Goal: Information Seeking & Learning: Compare options

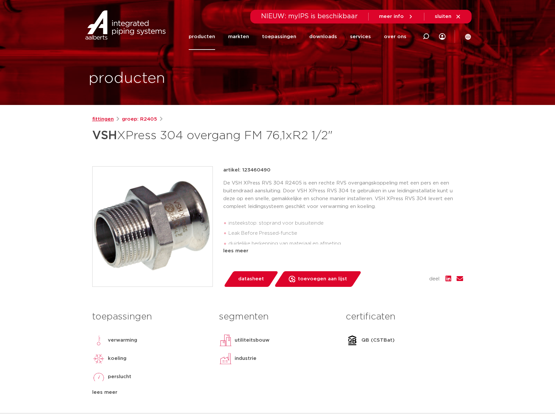
click at [106, 118] on link "fittingen" at bounding box center [103, 119] width 22 height 8
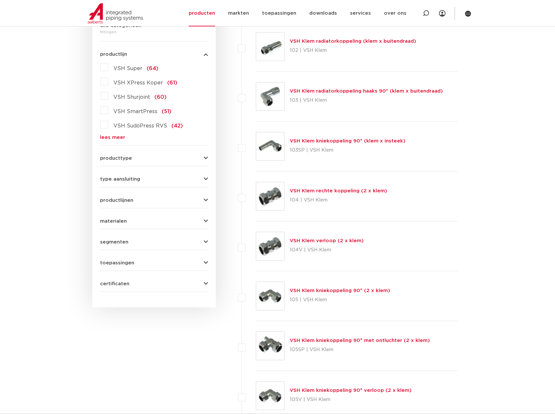
scroll to position [130, 0]
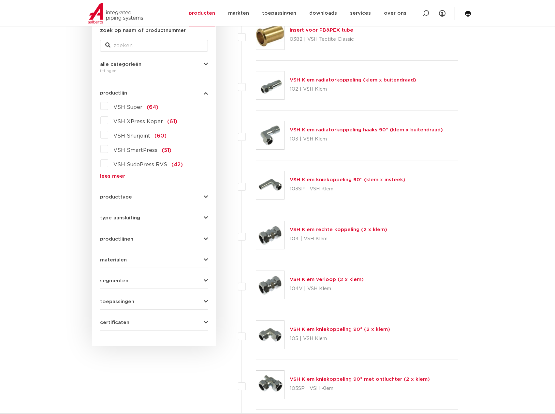
click at [111, 174] on link "lees meer" at bounding box center [154, 176] width 108 height 5
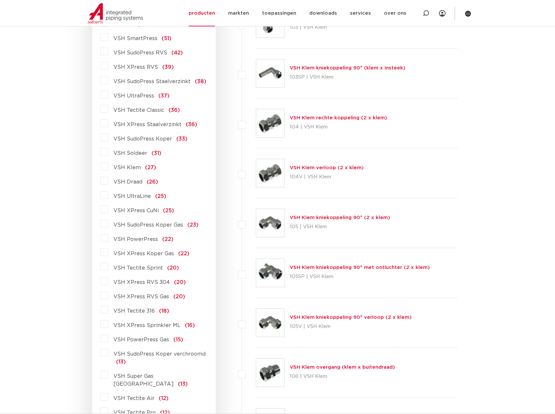
scroll to position [261, 0]
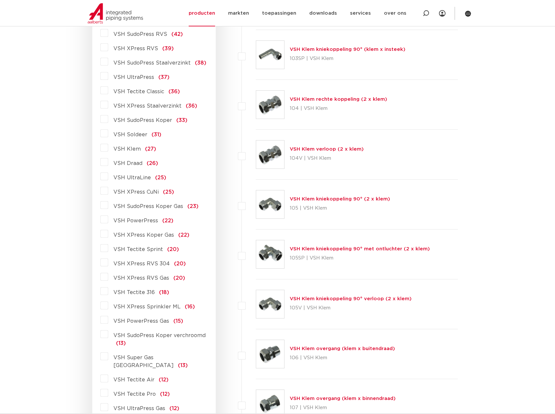
click at [108, 194] on label "VSH XPress CuNi (25)" at bounding box center [141, 191] width 66 height 10
click at [0, 0] on input "VSH XPress CuNi (25)" at bounding box center [0, 0] width 0 height 0
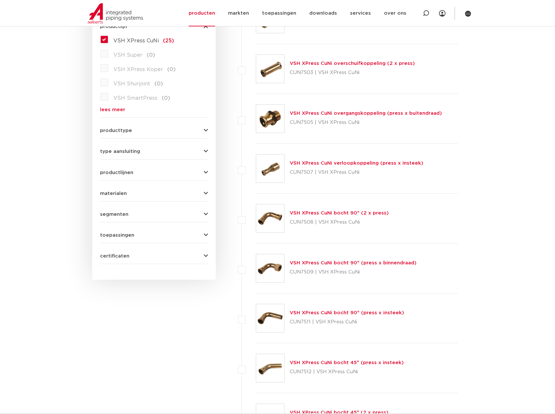
scroll to position [33, 0]
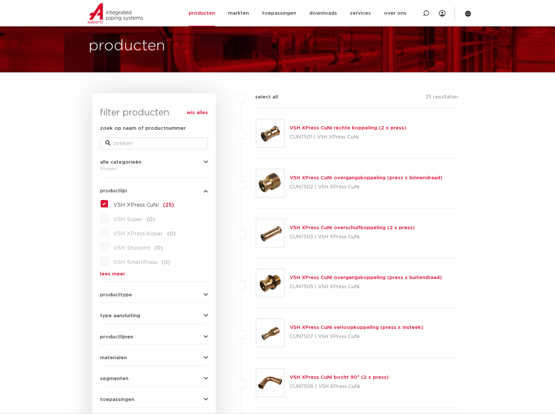
click at [108, 201] on label "VSH XPress CuNi (25)" at bounding box center [141, 204] width 66 height 10
click at [0, 0] on input "VSH XPress CuNi (25)" at bounding box center [0, 0] width 0 height 0
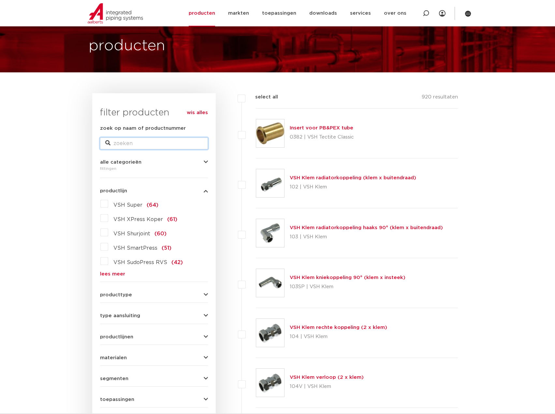
click at [130, 149] on input "zoek op naam of productnummer" at bounding box center [154, 144] width 108 height 12
type input "xpress"
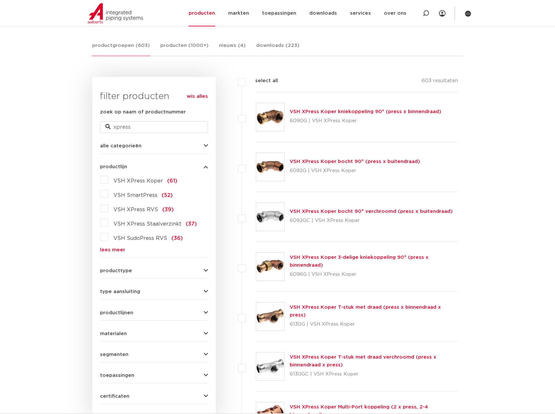
scroll to position [130, 0]
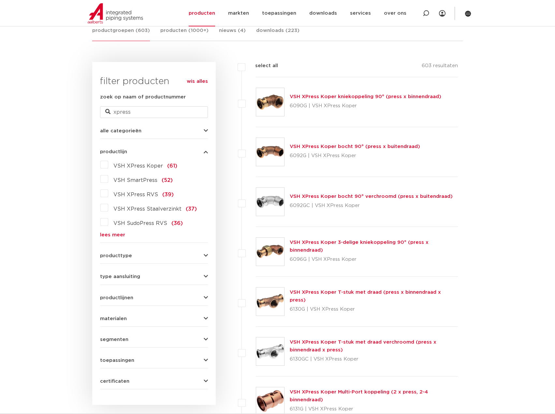
click at [108, 208] on label "VSH XPress Staalverzinkt (37)" at bounding box center [152, 207] width 89 height 10
click at [0, 0] on input "VSH XPress Staalverzinkt (37)" at bounding box center [0, 0] width 0 height 0
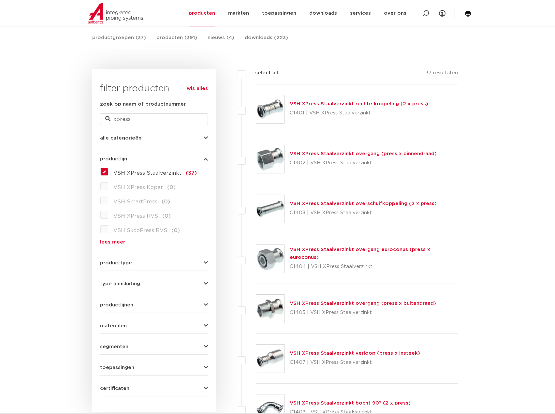
scroll to position [65, 0]
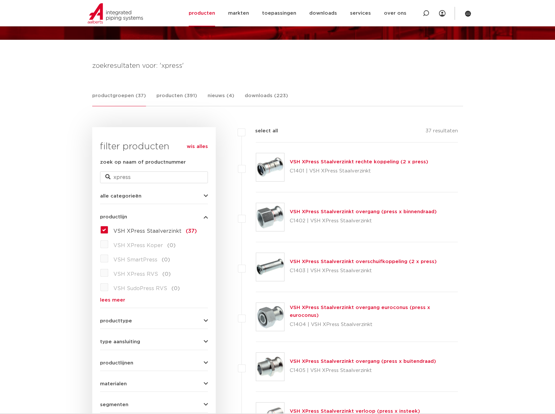
click at [310, 212] on link "VSH XPress Staalverzinkt overgang (press x binnendraad)" at bounding box center [363, 211] width 147 height 5
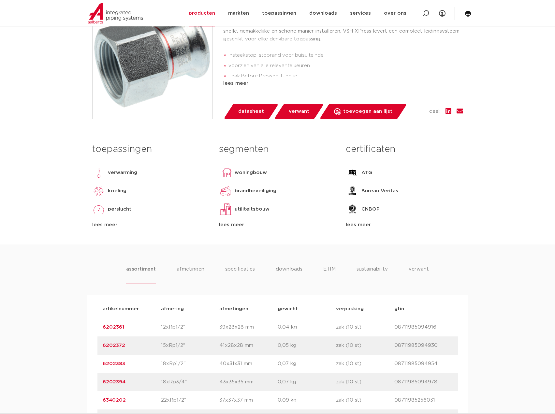
scroll to position [82, 0]
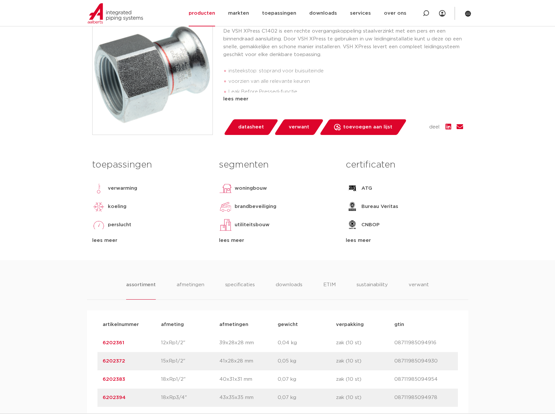
scroll to position [147, 0]
